Goal: Task Accomplishment & Management: Complete application form

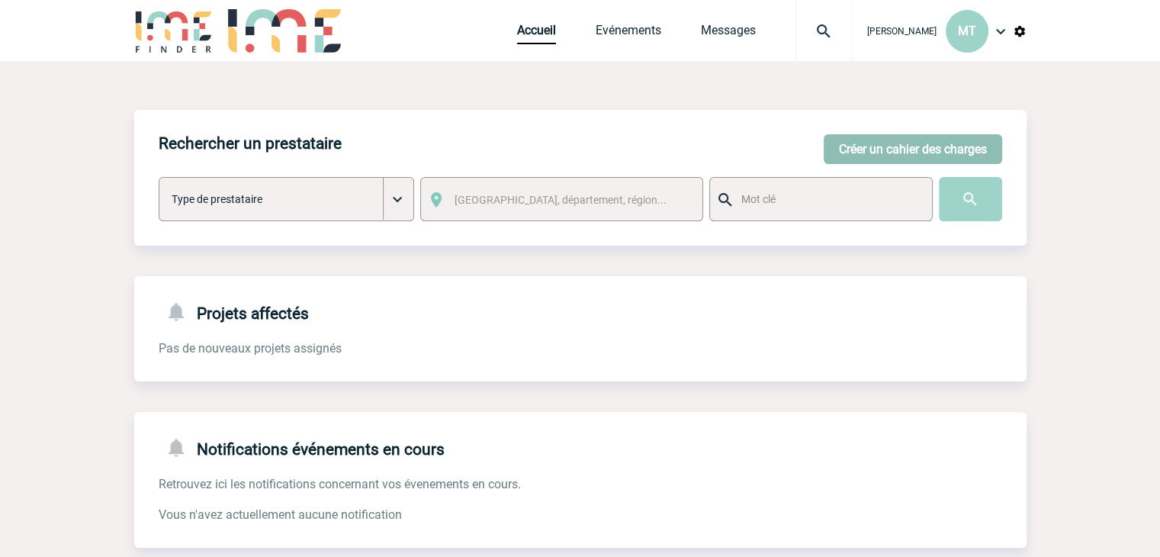
click at [924, 135] on button "Créer un cahier des charges" at bounding box center [912, 149] width 178 height 30
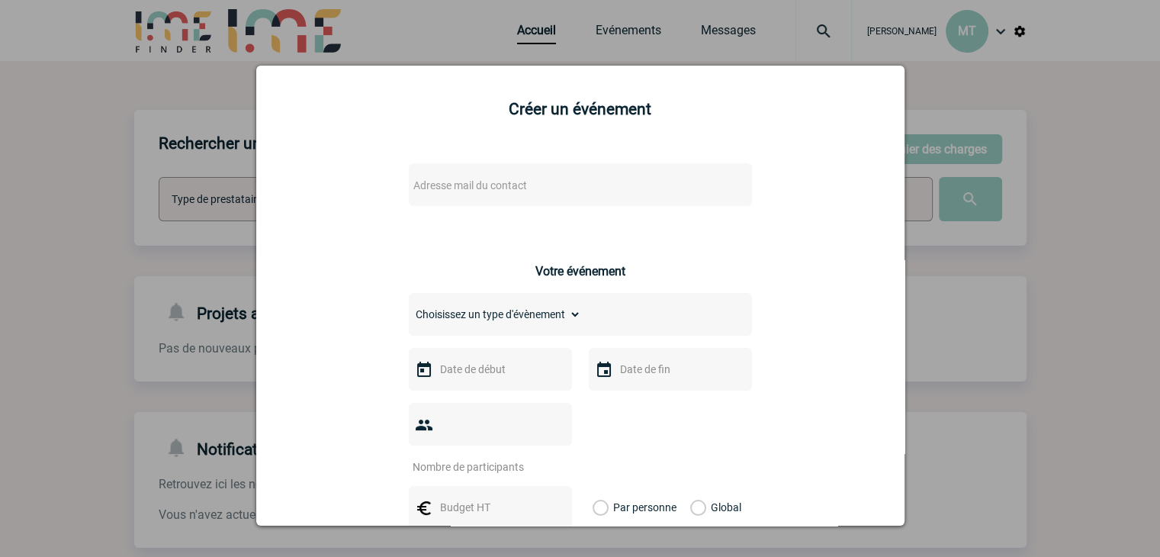
click at [479, 175] on div "Adresse mail du contact" at bounding box center [580, 184] width 343 height 43
click at [479, 179] on span "Adresse mail du contact" at bounding box center [540, 185] width 267 height 21
type input "[EMAIL_ADDRESS][DOMAIN_NAME]"
click at [1128, 202] on div at bounding box center [580, 278] width 1160 height 557
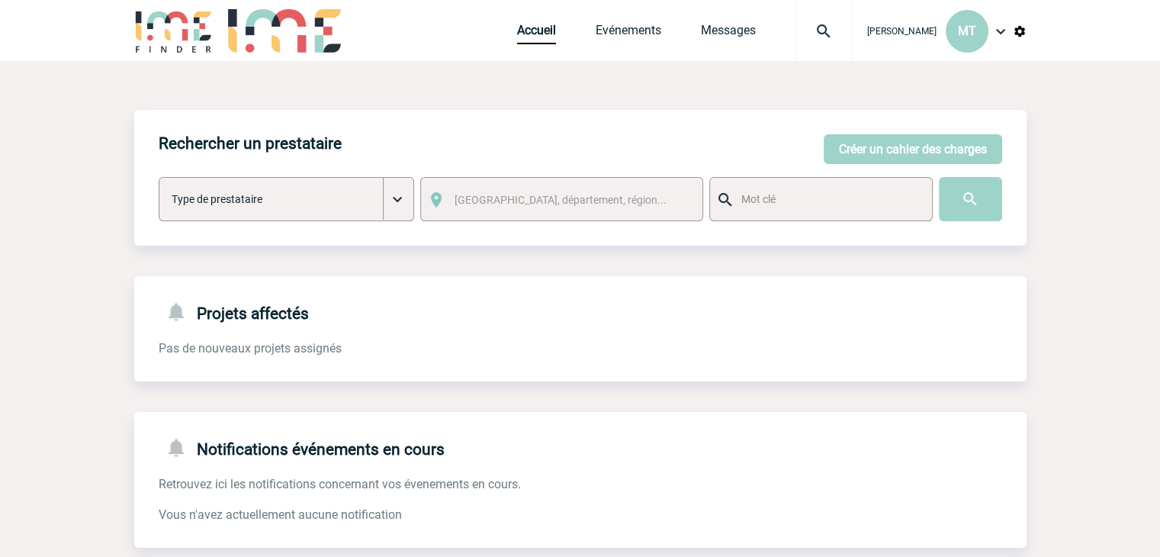
click at [121, 95] on body "[PERSON_NAME] MT Accueil Evénements" at bounding box center [580, 387] width 1160 height 775
drag, startPoint x: 132, startPoint y: 108, endPoint x: 124, endPoint y: 110, distance: 7.8
click at [124, 110] on body "[PERSON_NAME] MT Accueil Evénements" at bounding box center [580, 387] width 1160 height 775
click at [127, 108] on body "[PERSON_NAME] MT Accueil Evénements" at bounding box center [580, 387] width 1160 height 775
drag, startPoint x: 1032, startPoint y: 110, endPoint x: 1048, endPoint y: 92, distance: 23.7
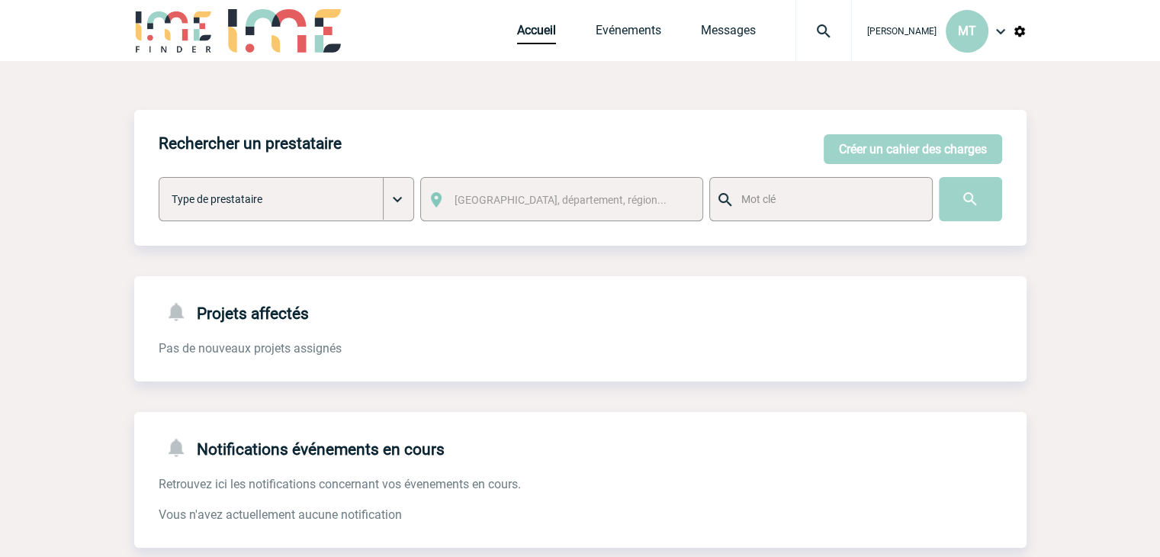
click at [1050, 92] on body "[PERSON_NAME] MT Accueil Evénements" at bounding box center [580, 387] width 1160 height 775
drag, startPoint x: 133, startPoint y: 105, endPoint x: 125, endPoint y: 111, distance: 9.3
click at [125, 111] on body "[PERSON_NAME] MT Accueil Evénements" at bounding box center [580, 387] width 1160 height 775
click at [109, 112] on body "[PERSON_NAME] MT Accueil Evénements" at bounding box center [580, 387] width 1160 height 775
drag, startPoint x: 132, startPoint y: 107, endPoint x: 119, endPoint y: 114, distance: 14.7
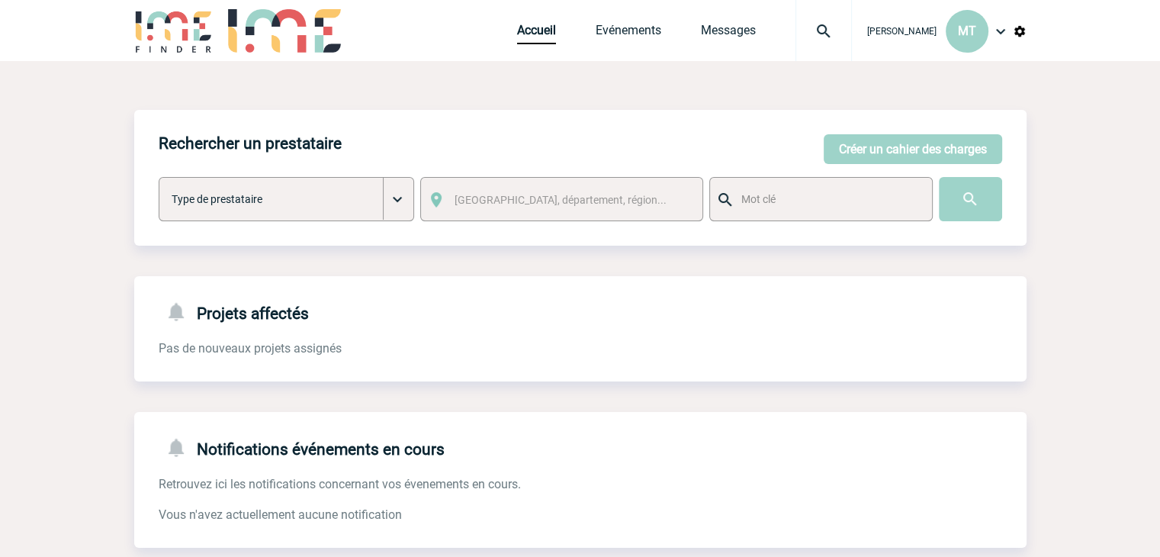
click at [119, 114] on body "[PERSON_NAME] MT Accueil Evénements" at bounding box center [580, 387] width 1160 height 775
click at [128, 107] on body "[PERSON_NAME] MT Accueil Evénements" at bounding box center [580, 387] width 1160 height 775
drag, startPoint x: 131, startPoint y: 88, endPoint x: 123, endPoint y: 91, distance: 9.2
click at [117, 95] on body "[PERSON_NAME] MT Accueil Evénements" at bounding box center [580, 387] width 1160 height 775
click at [902, 140] on button "Créer un cahier des charges" at bounding box center [912, 149] width 178 height 30
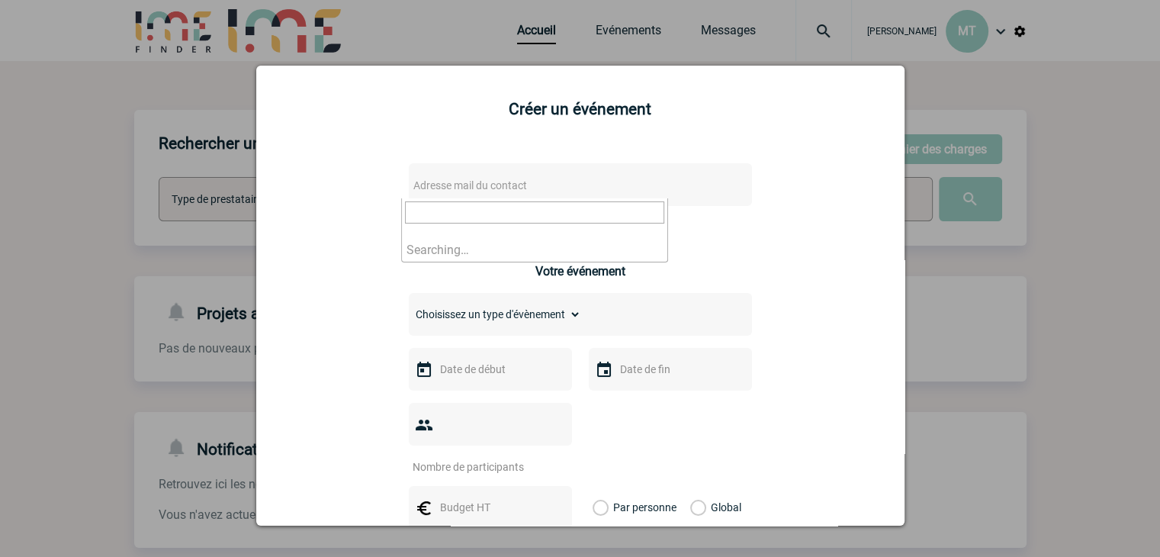
click at [491, 184] on span "Adresse mail du contact" at bounding box center [470, 185] width 114 height 12
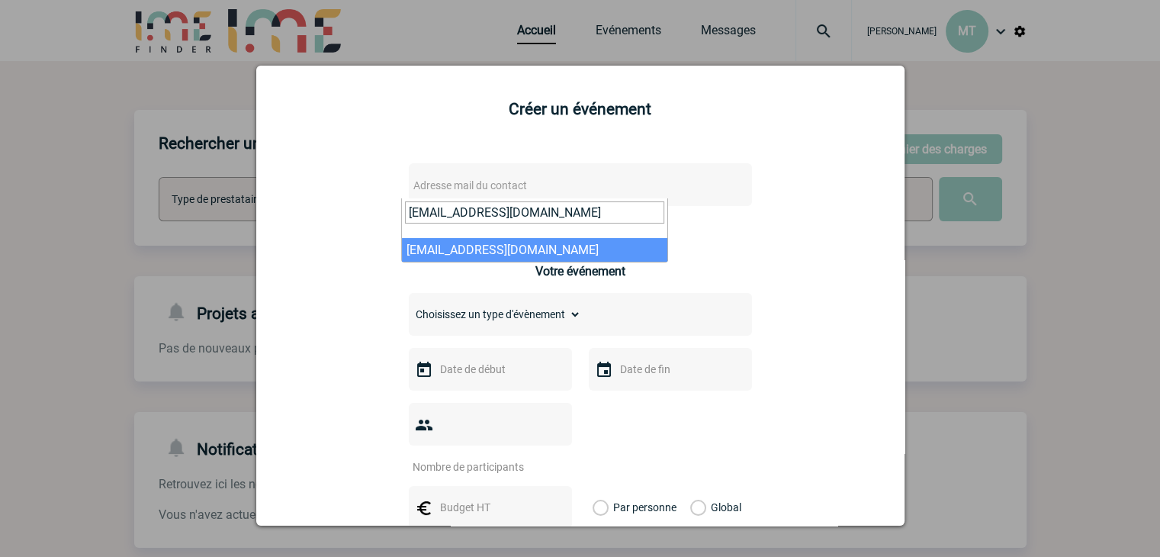
type input "[EMAIL_ADDRESS][DOMAIN_NAME]"
select select "133197"
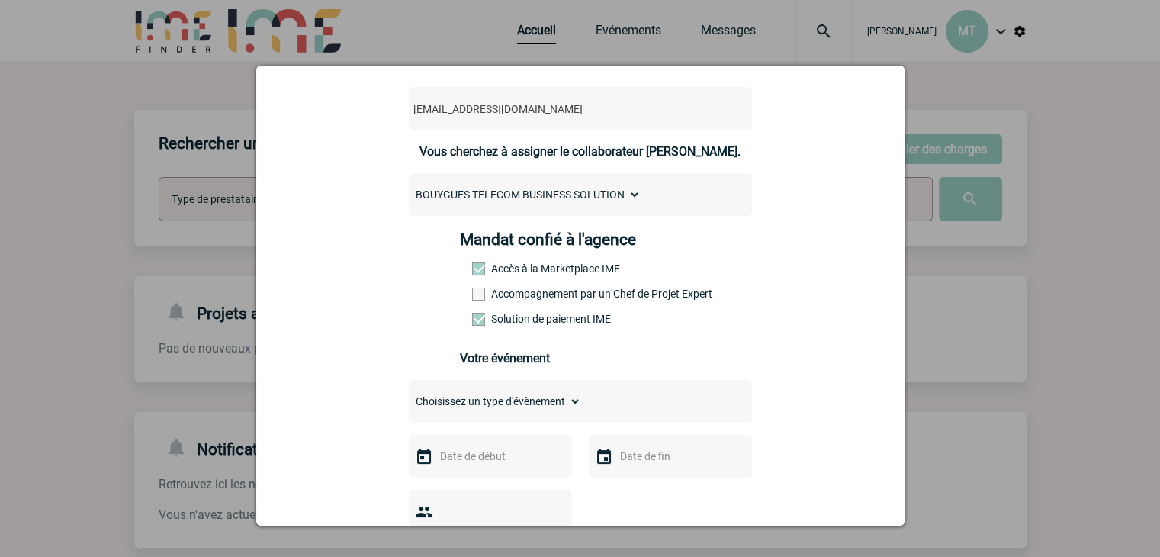
click at [472, 297] on span at bounding box center [478, 293] width 13 height 13
click at [0, 0] on input "Accompagnement par un Chef de Projet Expert" at bounding box center [0, 0] width 0 height 0
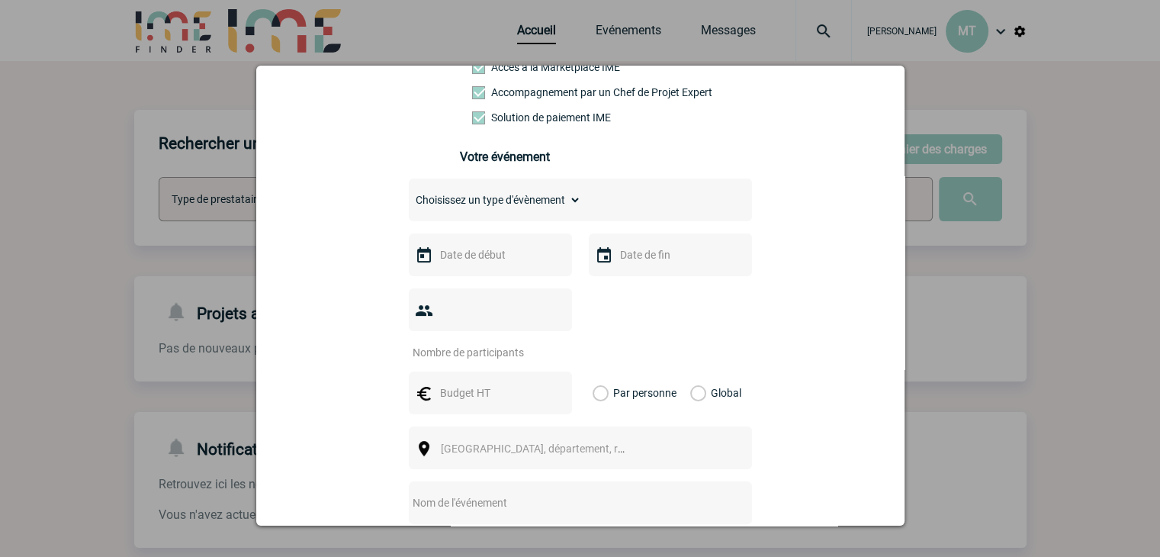
scroll to position [305, 0]
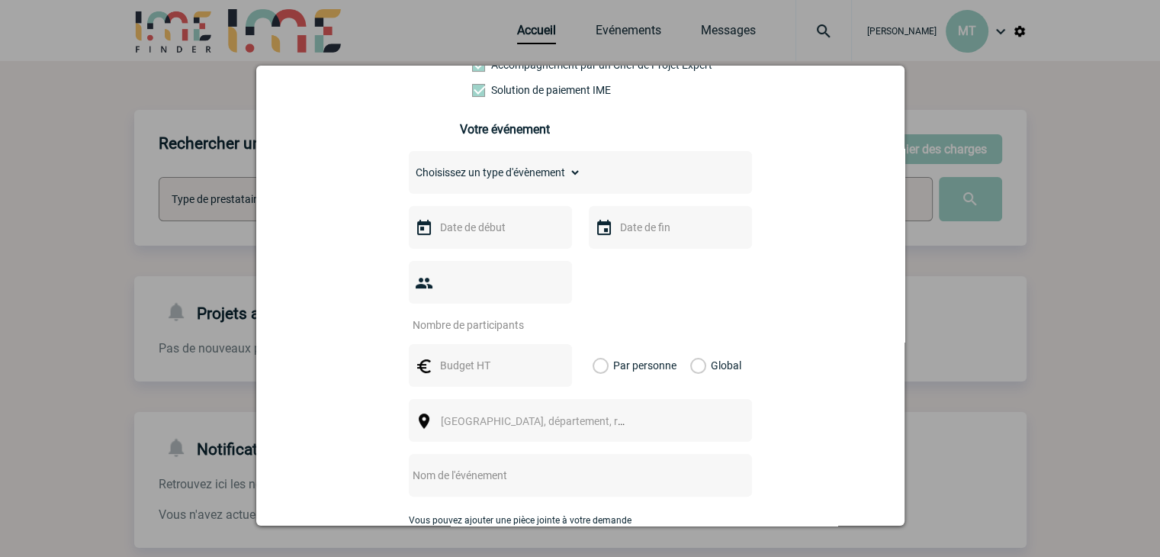
click at [549, 170] on select "Choisissez un type d'évènement Séminaire avec nuitée Séminaire sans nuitée Repa…" at bounding box center [495, 172] width 172 height 21
select select "1"
click at [409, 166] on select "Choisissez un type d'évènement Séminaire avec nuitée Séminaire sans nuitée Repa…" at bounding box center [495, 172] width 172 height 21
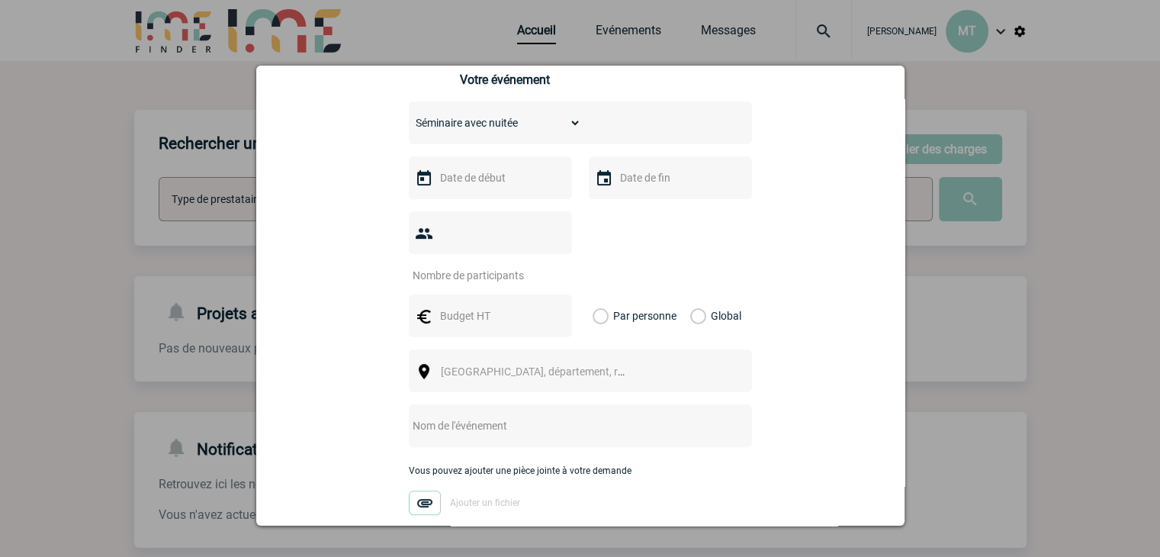
scroll to position [381, 0]
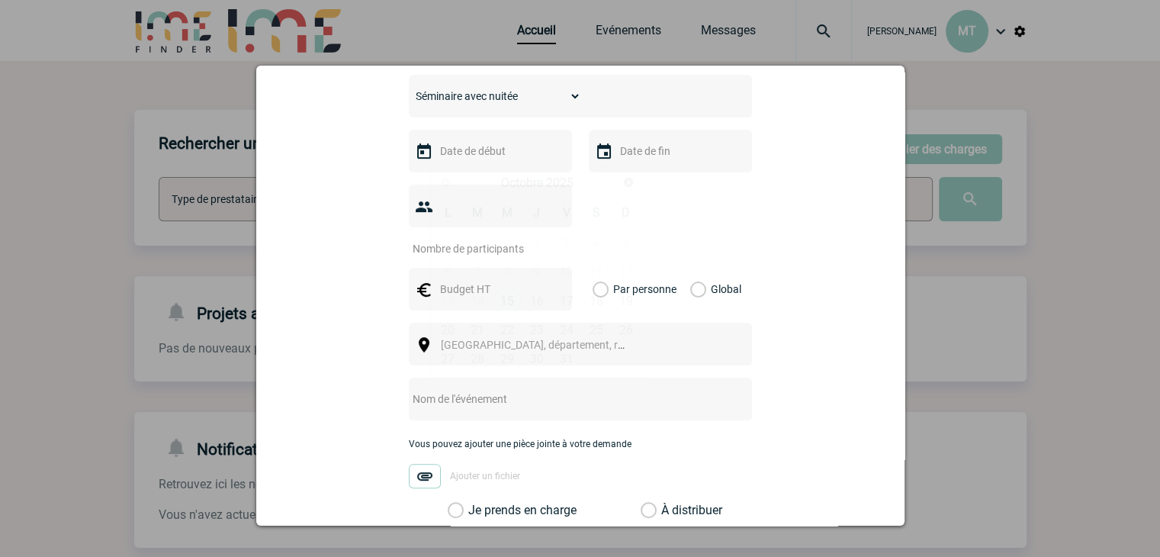
click at [504, 154] on input "text" at bounding box center [488, 151] width 105 height 20
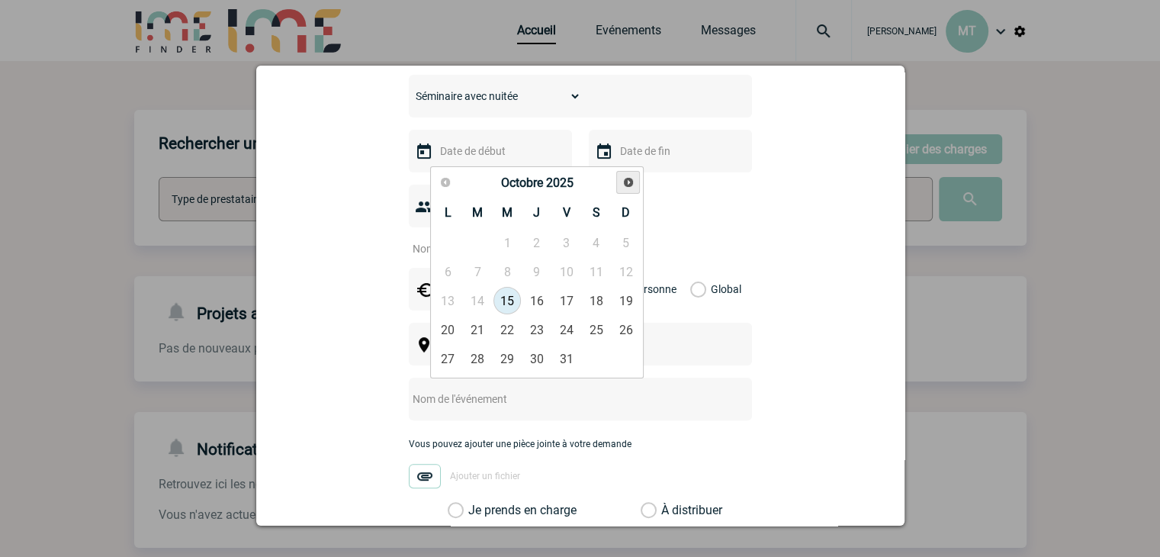
click at [621, 178] on link "Suivant" at bounding box center [628, 183] width 24 height 24
click at [530, 353] on link "27" at bounding box center [536, 358] width 28 height 27
type input "[DATE]"
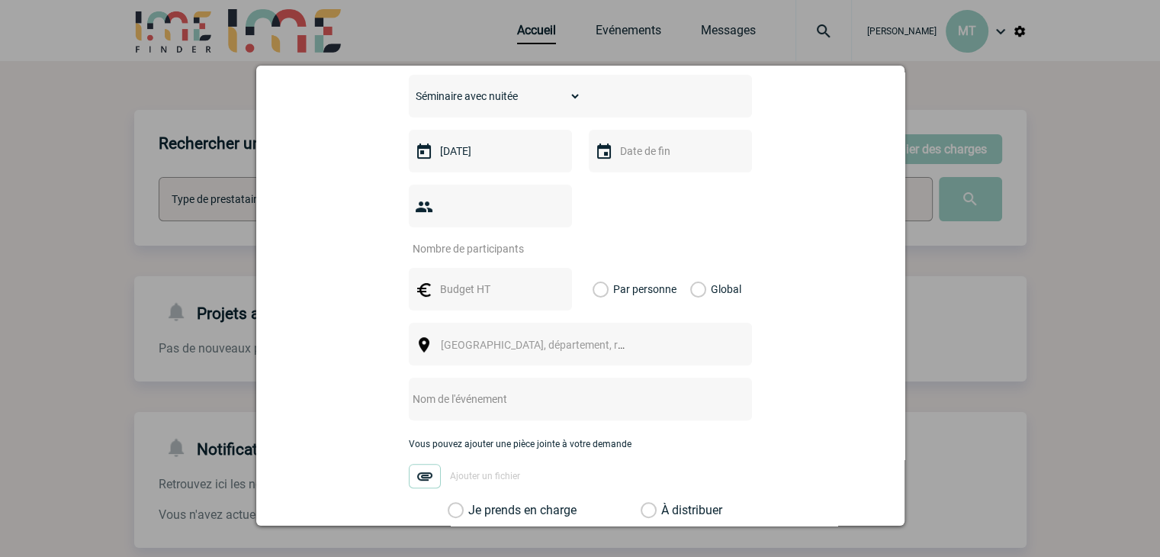
click at [647, 161] on input "text" at bounding box center [668, 151] width 105 height 20
click at [750, 360] on link "28" at bounding box center [746, 358] width 28 height 27
type input "[DATE]"
click at [527, 239] on input "number" at bounding box center [480, 249] width 143 height 20
type input "10"
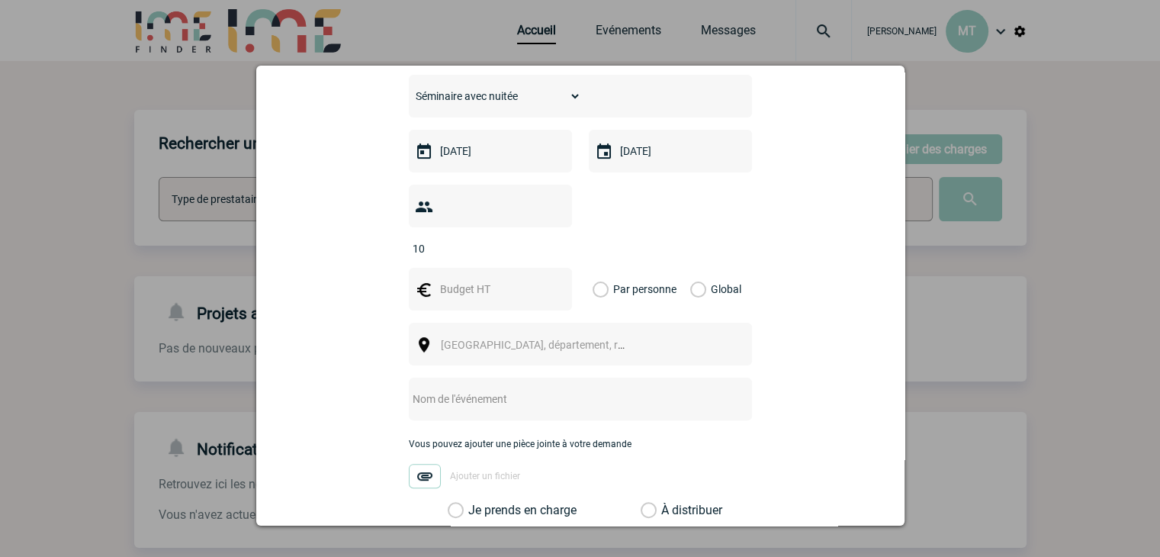
click at [500, 279] on input "text" at bounding box center [488, 289] width 105 height 20
click at [486, 279] on input "text" at bounding box center [488, 289] width 105 height 20
type input "2000"
click at [698, 268] on div "Global" at bounding box center [713, 289] width 51 height 43
click at [690, 268] on label "Global" at bounding box center [695, 289] width 10 height 43
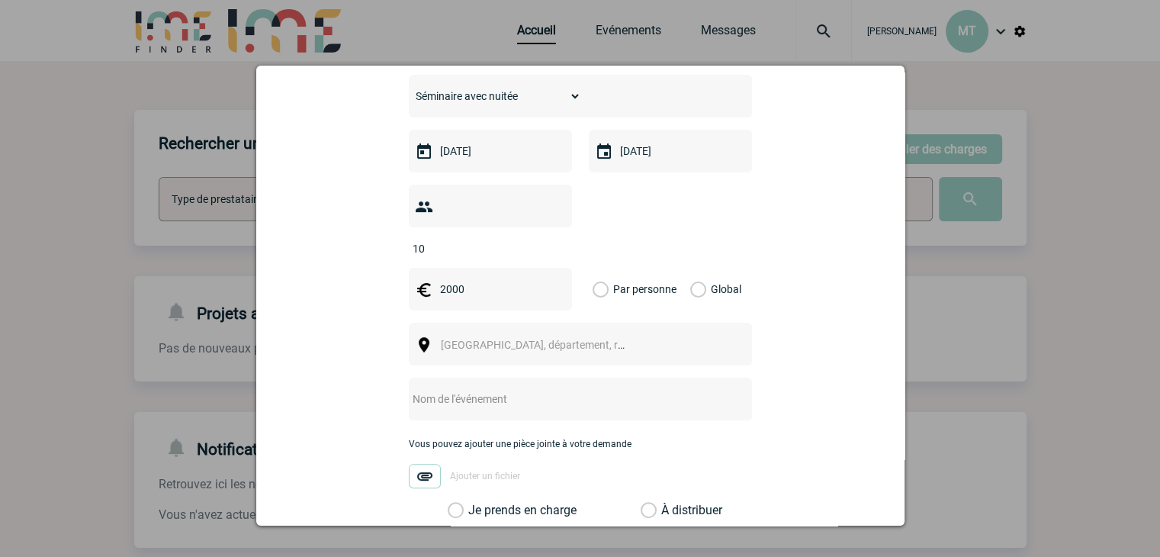
click at [0, 0] on input "Global" at bounding box center [0, 0] width 0 height 0
click at [570, 334] on span "[GEOGRAPHIC_DATA], département, région..." at bounding box center [540, 344] width 210 height 21
select select "3"
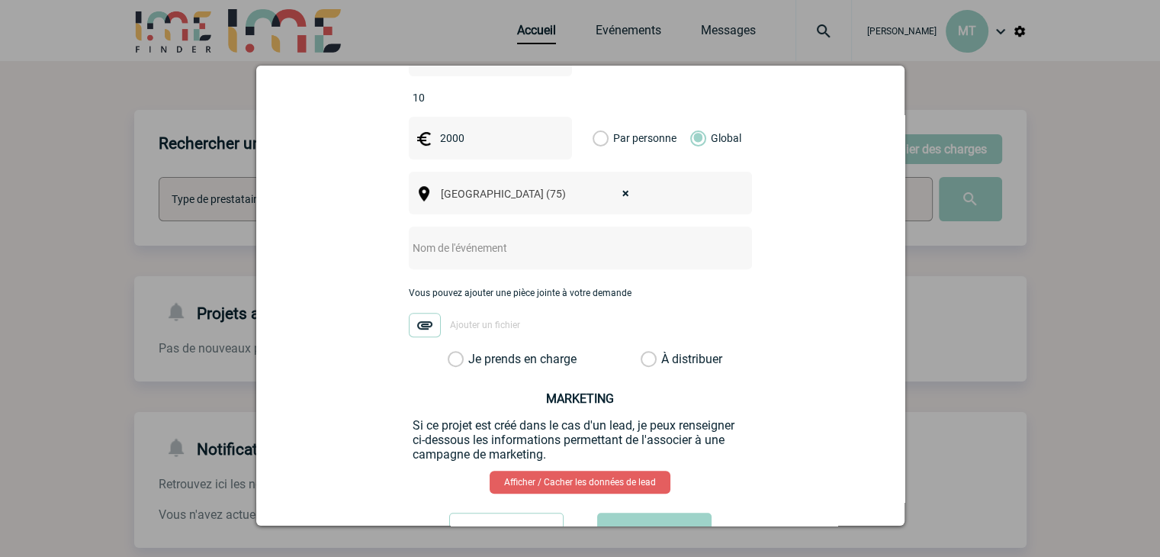
scroll to position [534, 0]
click at [481, 236] on input "text" at bounding box center [560, 246] width 303 height 20
type input "Séminaire au vert"
click at [448, 350] on label "Je prends en charge" at bounding box center [461, 357] width 26 height 15
click at [0, 0] on input "Je prends en charge" at bounding box center [0, 0] width 0 height 0
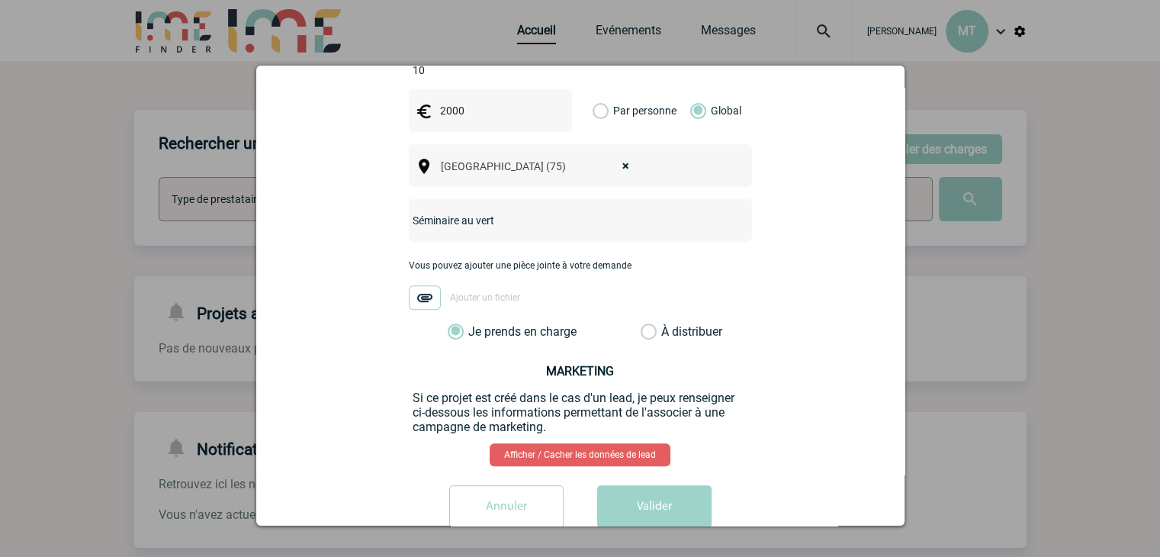
scroll to position [573, 0]
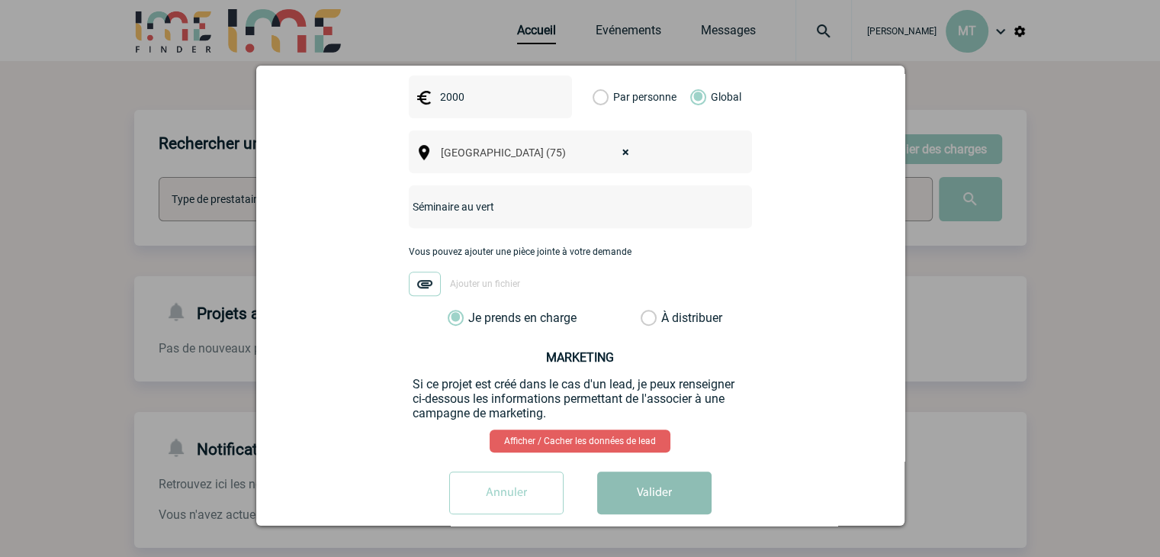
click at [667, 471] on button "Valider" at bounding box center [654, 492] width 114 height 43
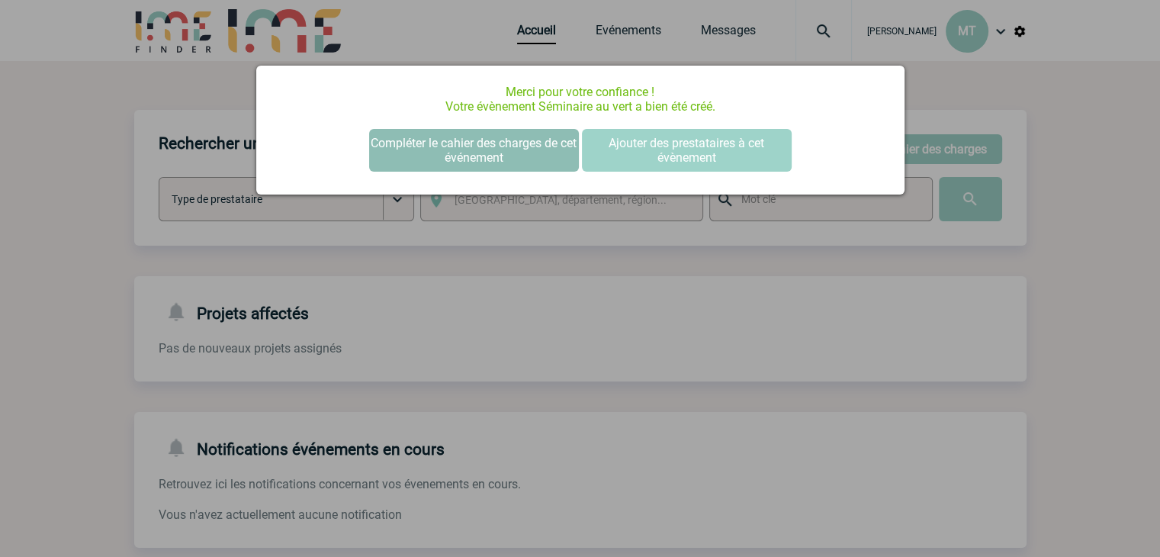
click at [486, 143] on button "Compléter le cahier des charges de cet événement" at bounding box center [474, 150] width 210 height 43
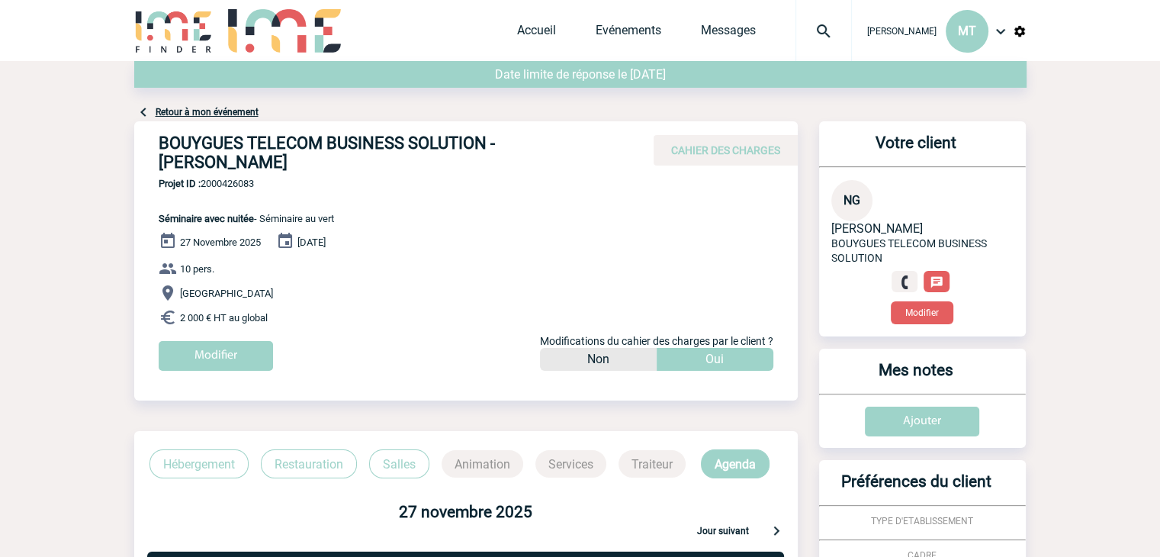
drag, startPoint x: 88, startPoint y: 108, endPoint x: 60, endPoint y: 131, distance: 36.2
click at [58, 131] on body "[PERSON_NAME] MT Accueil Evénements" at bounding box center [580, 500] width 1160 height 1000
drag, startPoint x: 246, startPoint y: 162, endPoint x: 159, endPoint y: 138, distance: 90.3
click at [153, 141] on div "BOUYGUES TELECOM BUSINESS SOLUTION - Nadine GUILLARD CAHIER DES CHARGES" at bounding box center [465, 149] width 663 height 56
copy h4 "BOUYGUES TELECOM BUSINESS SOLUTION - Nadine GUILLARD"
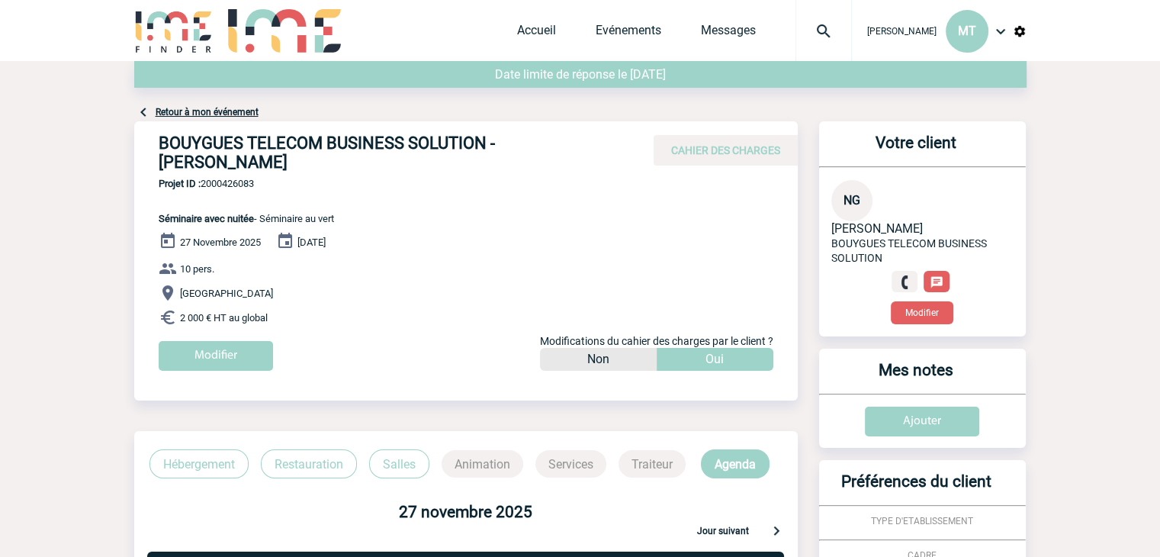
drag, startPoint x: 265, startPoint y: 172, endPoint x: 261, endPoint y: 181, distance: 10.9
click at [265, 172] on h4 "BOUYGUES TELECOM BUSINESS SOLUTION - Nadine GUILLARD" at bounding box center [387, 152] width 457 height 38
drag, startPoint x: 262, startPoint y: 184, endPoint x: 204, endPoint y: 183, distance: 58.7
click at [204, 183] on span "Projet ID : 2000426083" at bounding box center [246, 183] width 175 height 11
copy span "2000426083"
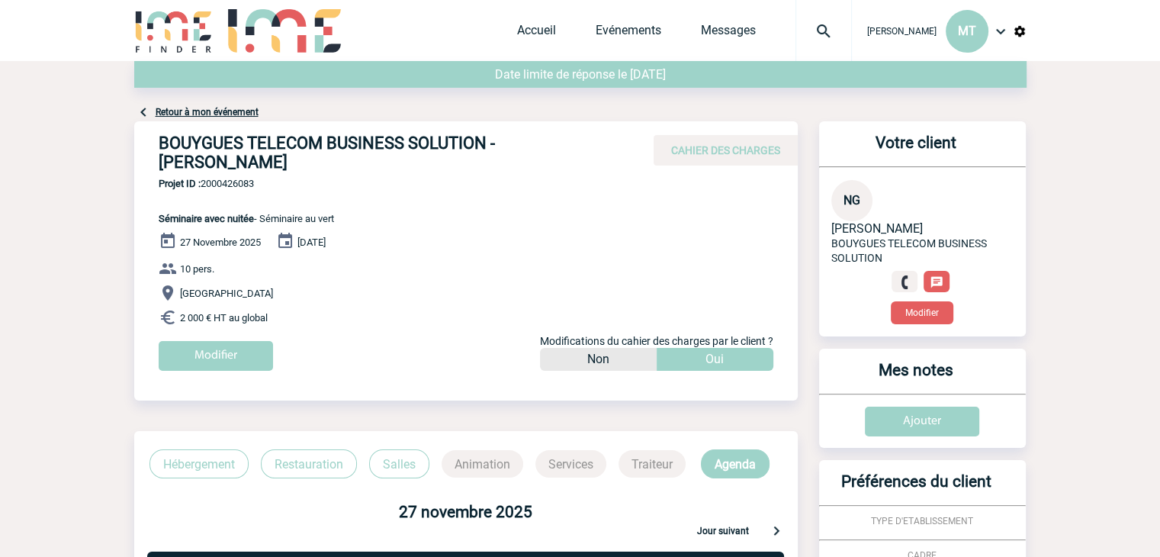
drag, startPoint x: 65, startPoint y: 199, endPoint x: 98, endPoint y: 230, distance: 45.3
click at [63, 199] on body "[PERSON_NAME] MT Accueil Evénements" at bounding box center [580, 500] width 1160 height 1000
